Goal: Task Accomplishment & Management: Use online tool/utility

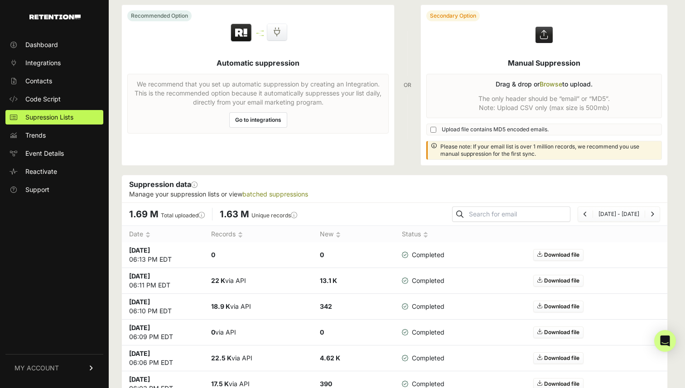
scroll to position [26, 0]
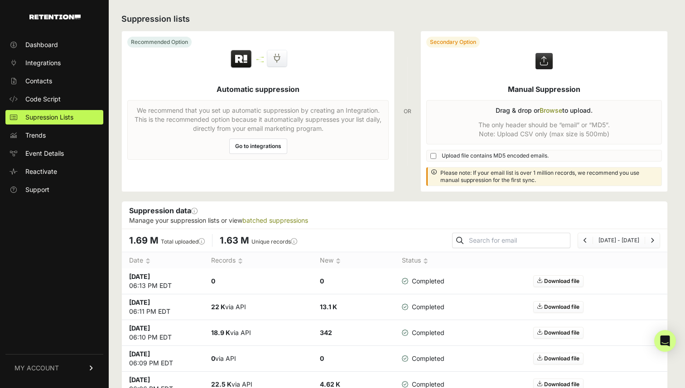
scroll to position [26, 0]
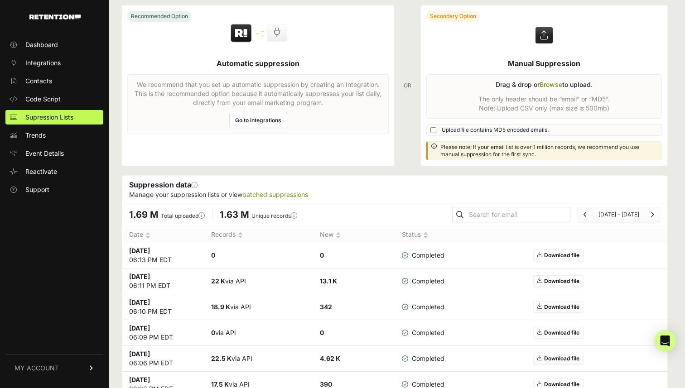
click at [408, 73] on div "OR" at bounding box center [408, 85] width 8 height 161
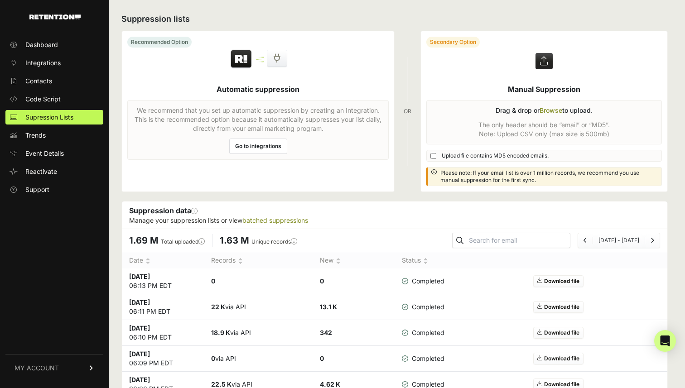
scroll to position [26, 0]
